Goal: Check status: Check status

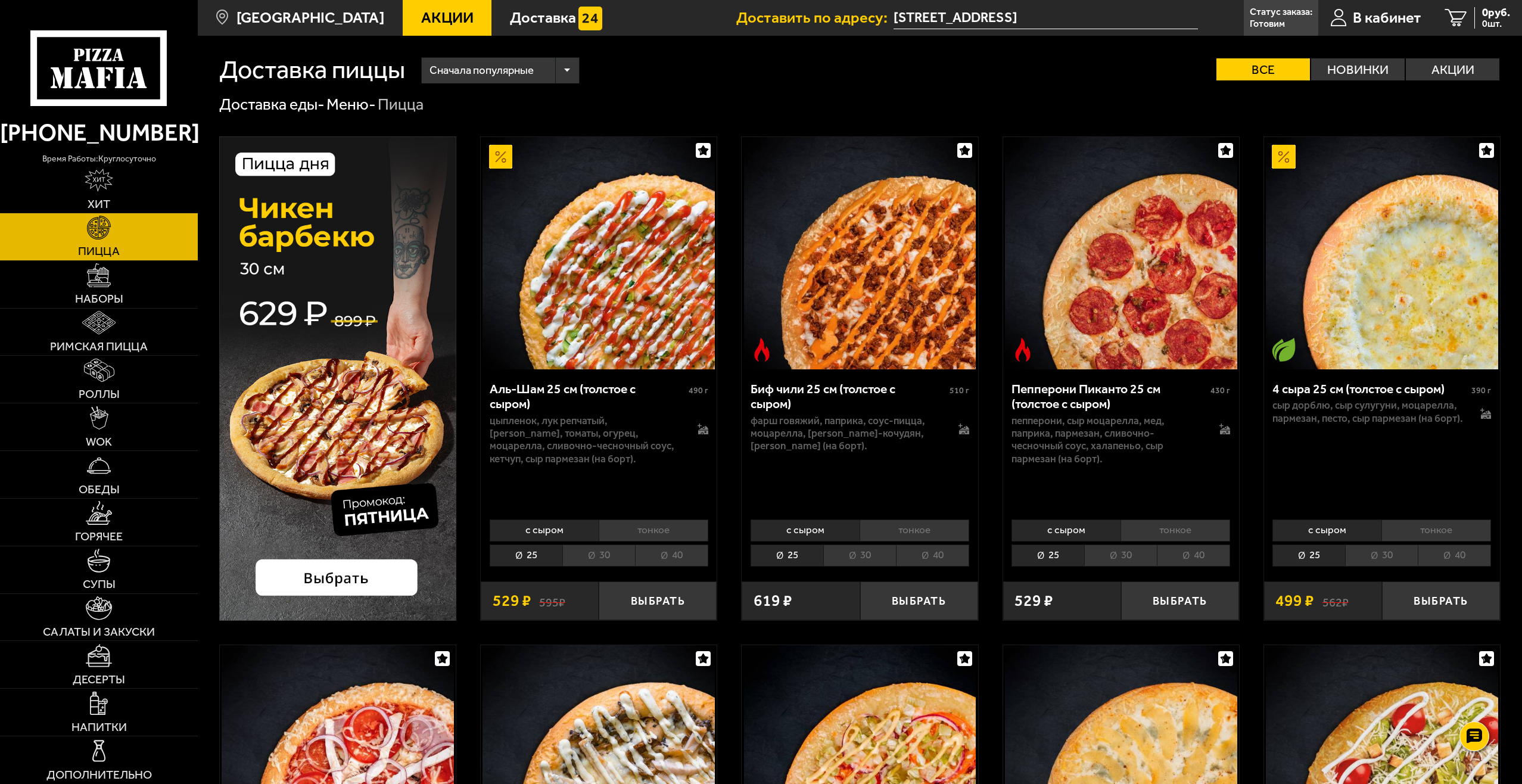
scroll to position [59, 0]
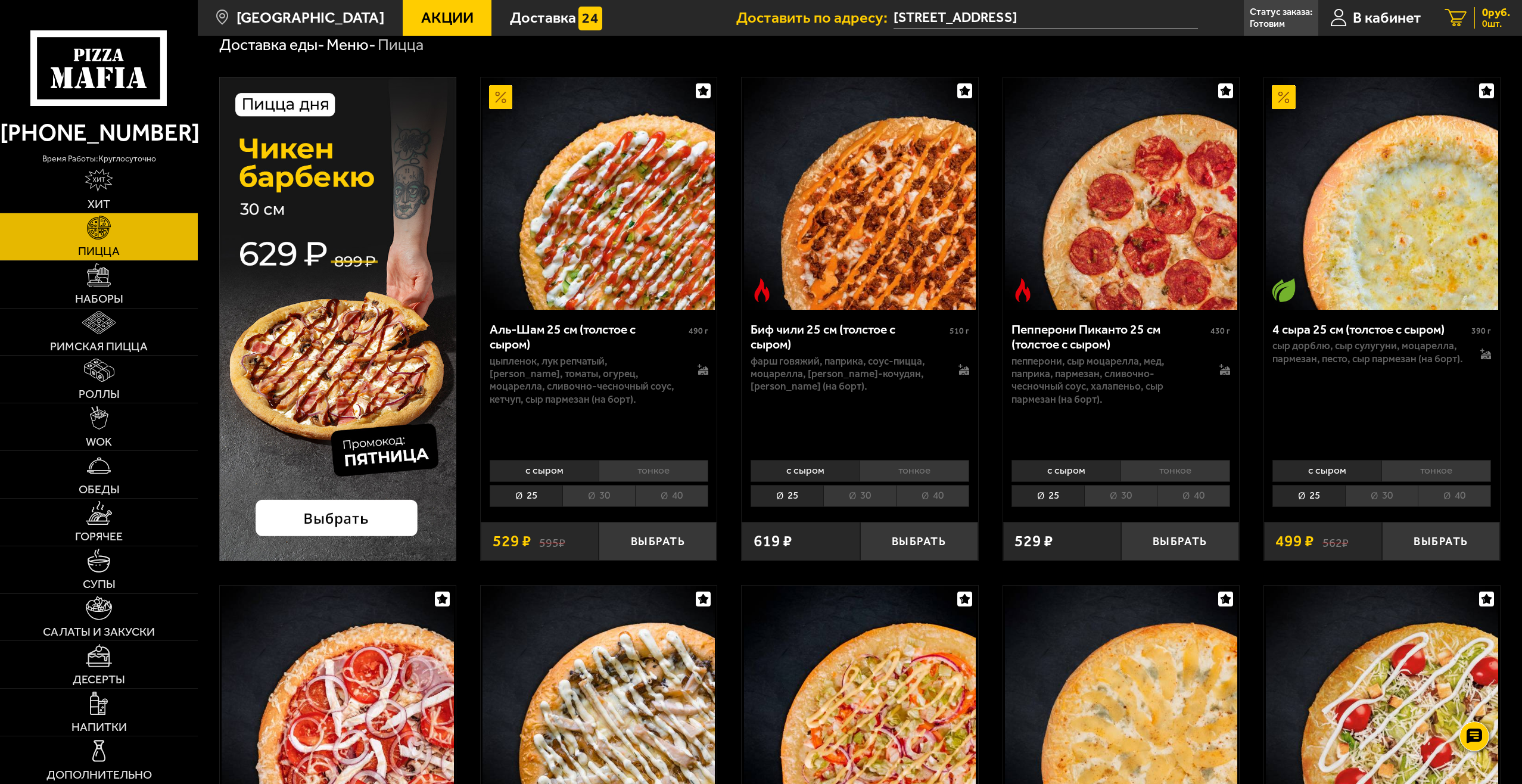
click at [1484, 12] on span "0 руб." at bounding box center [1496, 13] width 28 height 12
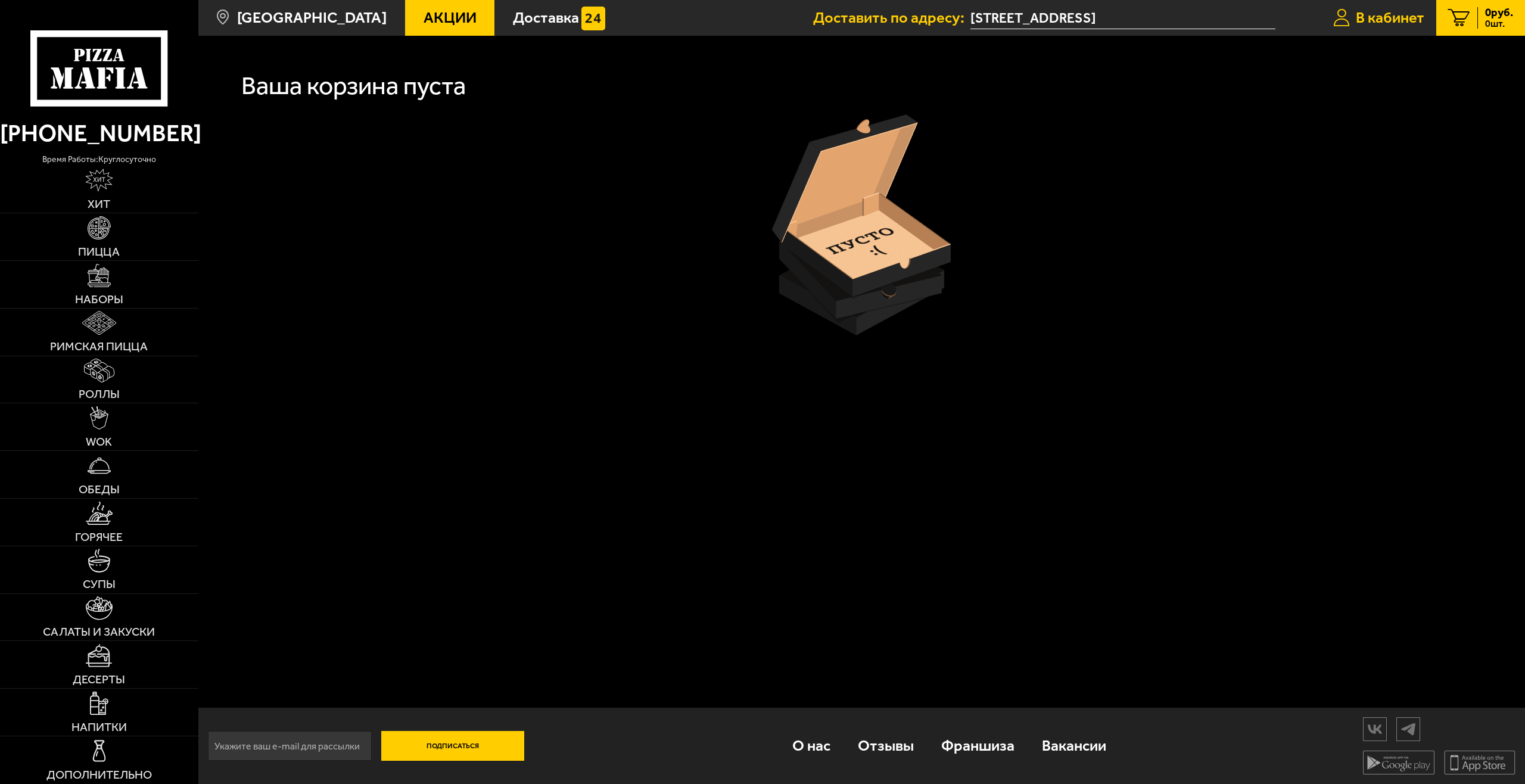
click at [1395, 15] on span "В кабинет" at bounding box center [1390, 18] width 68 height 16
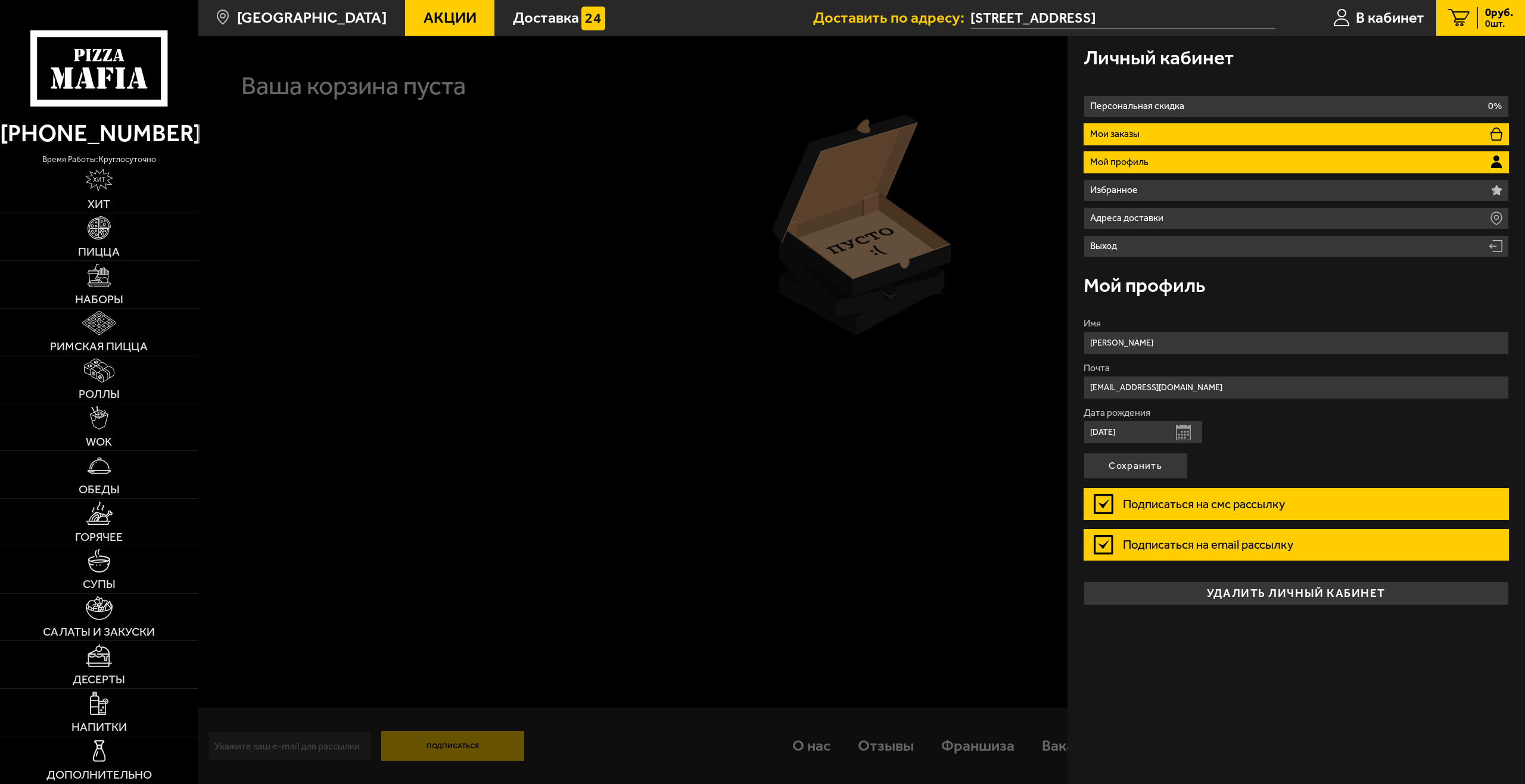
click at [1234, 133] on li "Мои заказы" at bounding box center [1296, 135] width 426 height 22
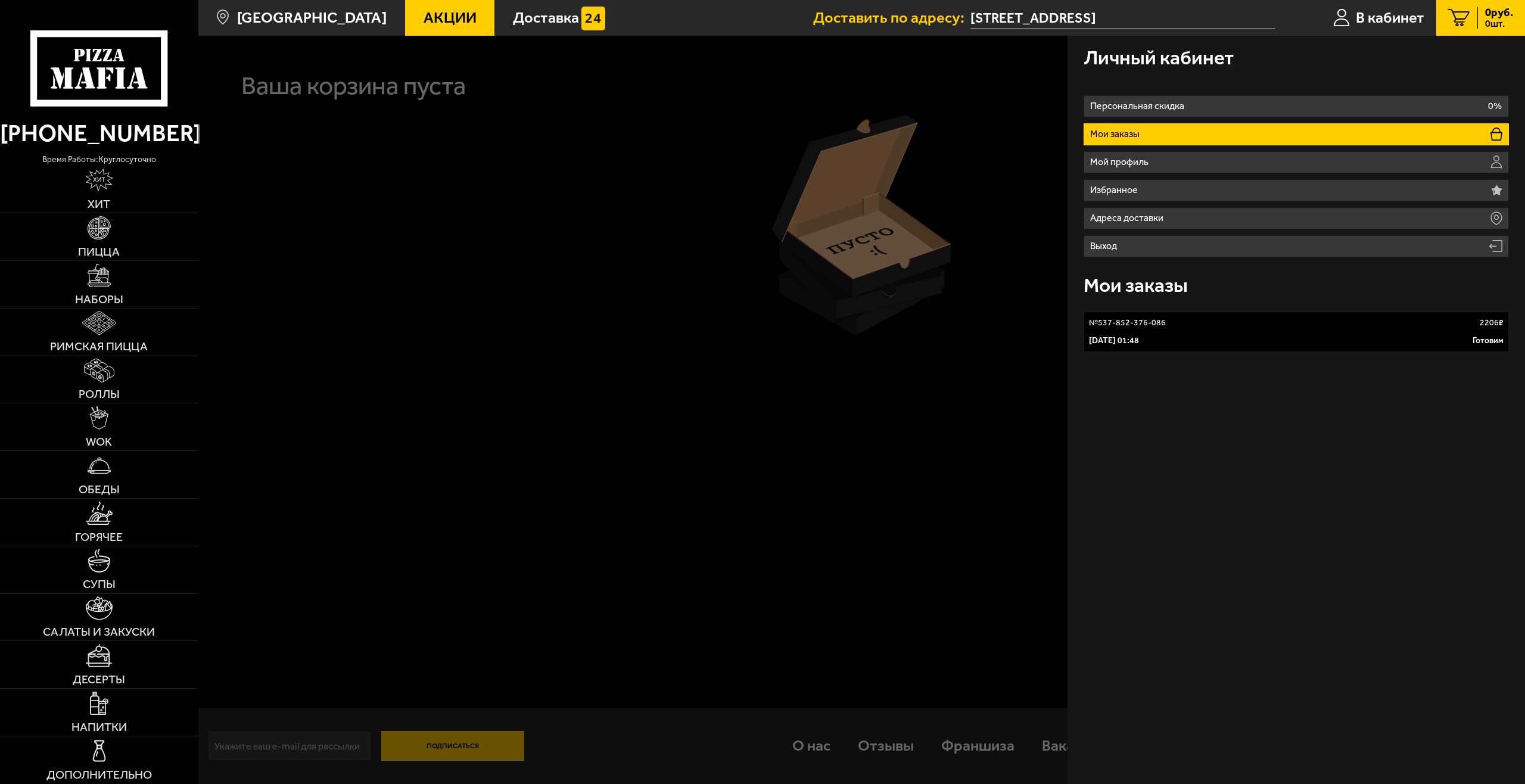
click at [1197, 333] on link "№ 537-852-376-086 2206 ₽ [DATE] 01:48 Готовим" at bounding box center [1296, 331] width 426 height 41
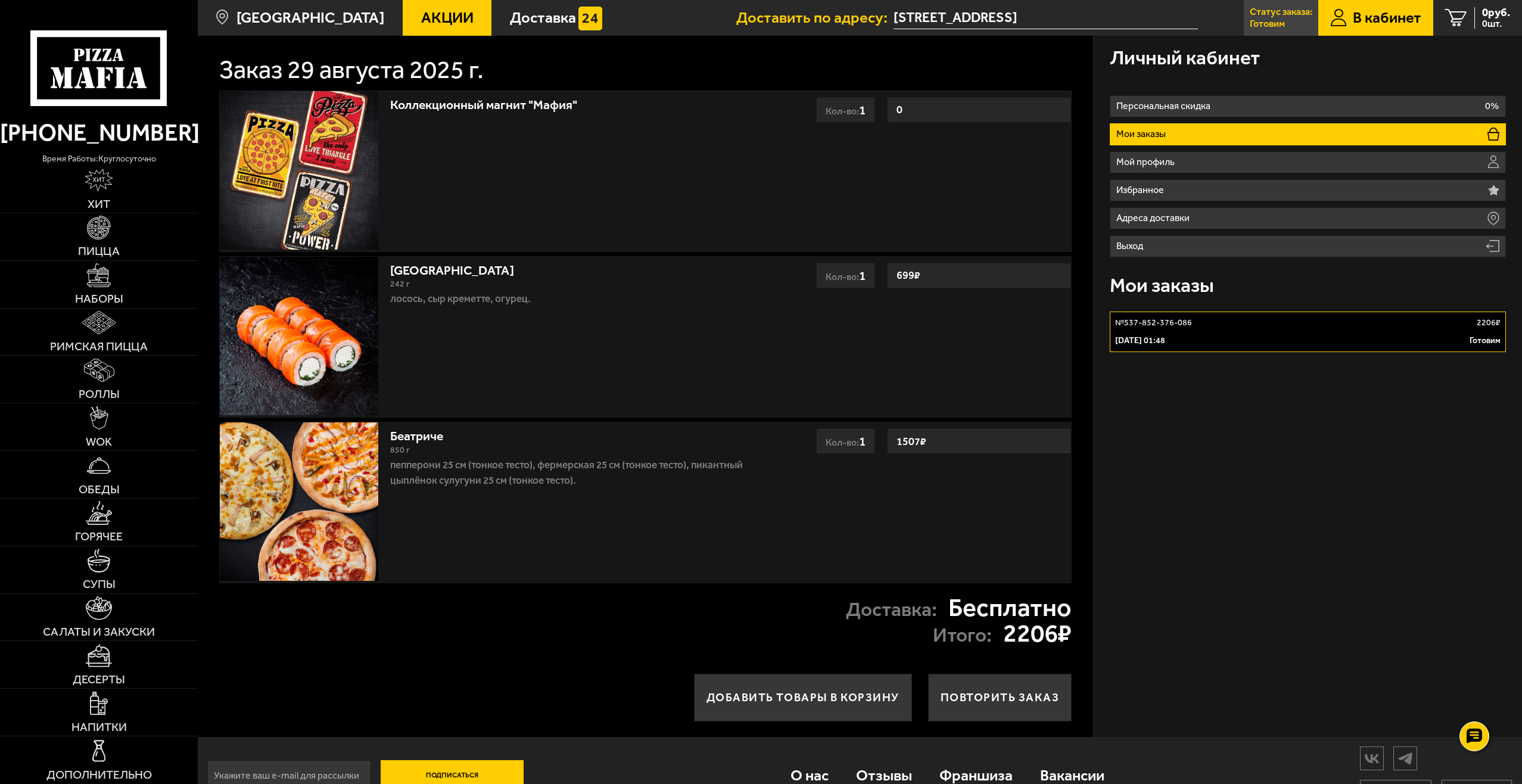
click at [1291, 20] on link "Статус заказа: [PERSON_NAME]" at bounding box center [1281, 18] width 75 height 36
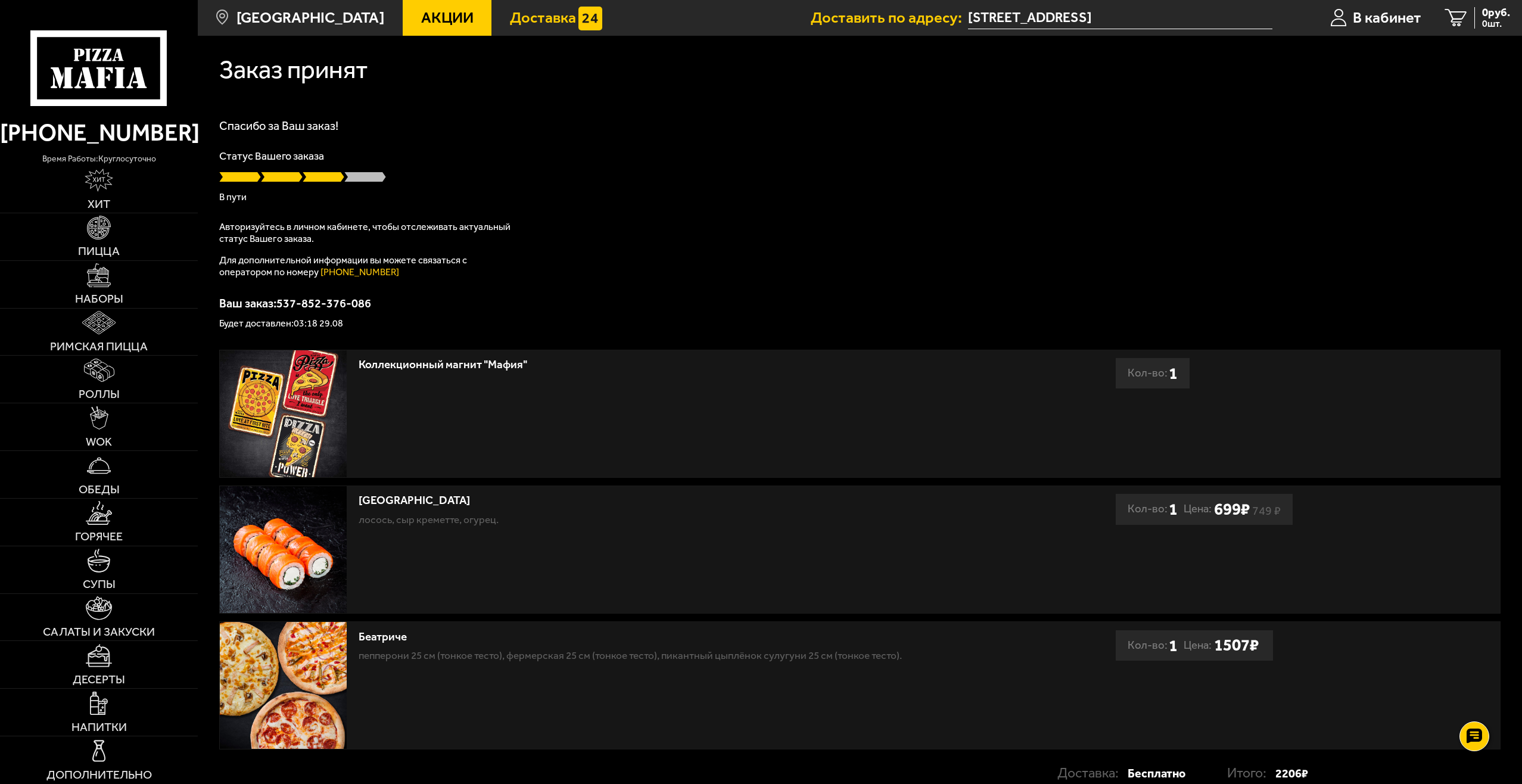
click at [518, 13] on span "Доставка" at bounding box center [543, 18] width 66 height 16
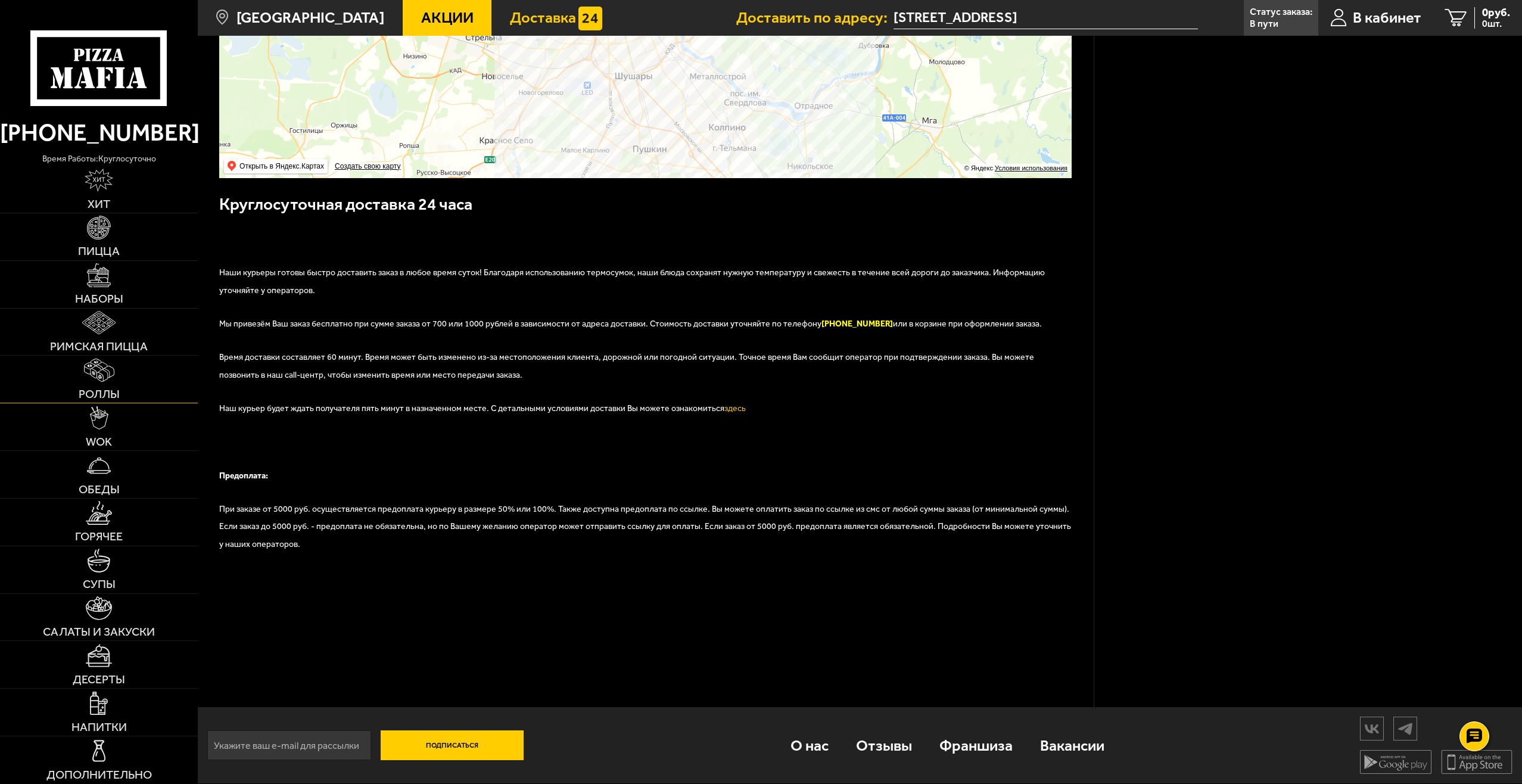
scroll to position [357, 0]
click at [117, 646] on link "Десерты" at bounding box center [99, 665] width 198 height 47
